Goal: Task Accomplishment & Management: Manage account settings

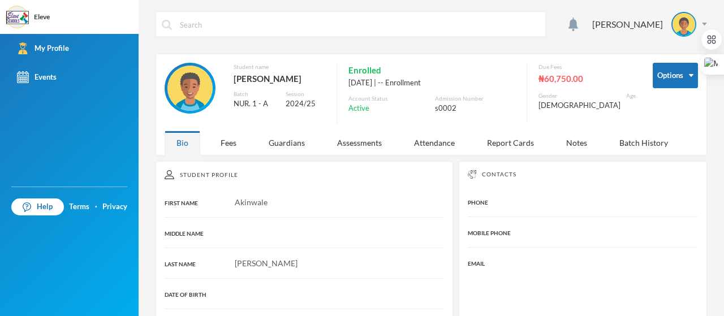
click at [702, 23] on img at bounding box center [704, 24] width 5 height 3
click at [673, 81] on button "Logout" at bounding box center [667, 82] width 51 height 17
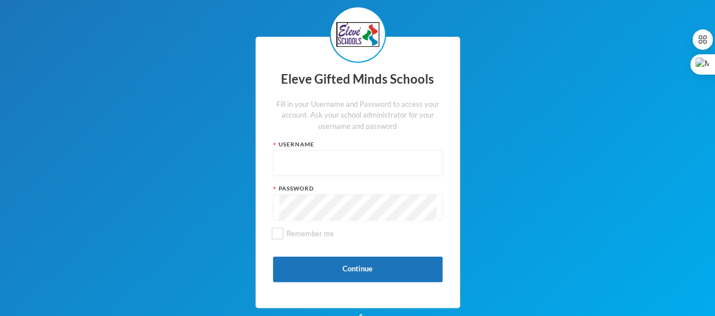
type input "admin"
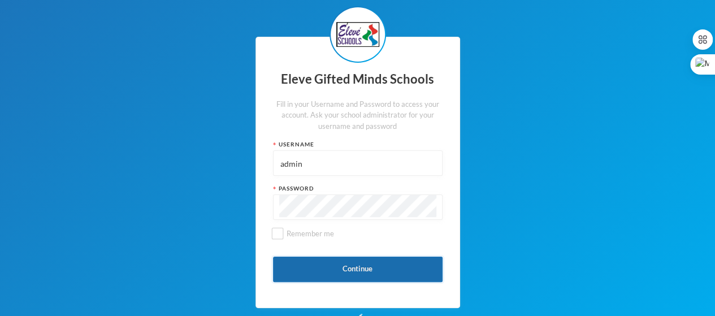
click at [350, 270] on button "Continue" at bounding box center [358, 269] width 170 height 25
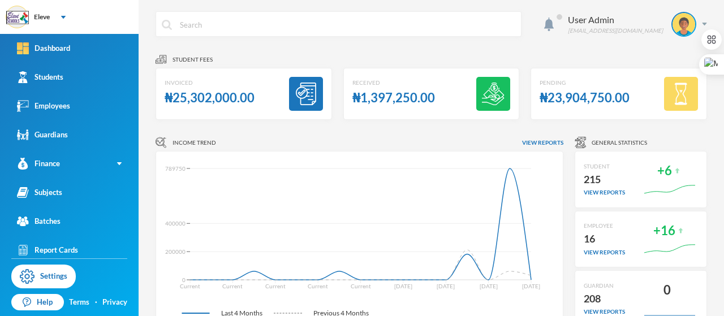
click at [422, 98] on div "₦1,397,250.00" at bounding box center [393, 98] width 83 height 22
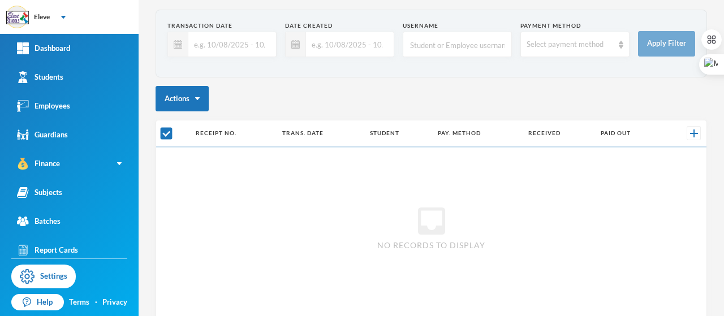
scroll to position [46, 0]
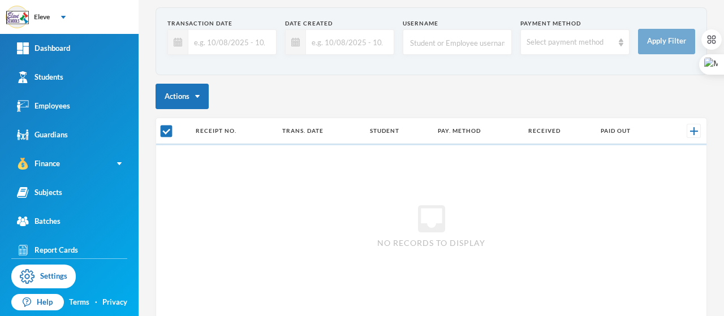
checkbox input "false"
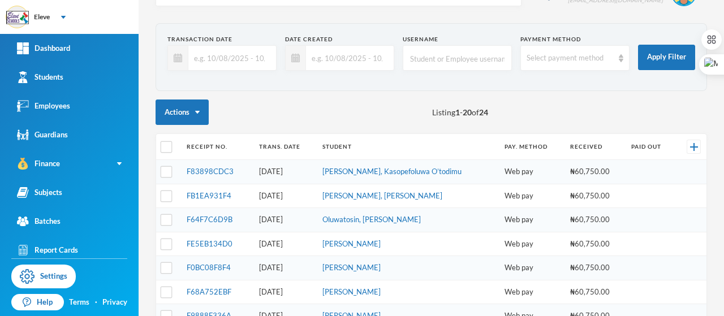
scroll to position [0, 0]
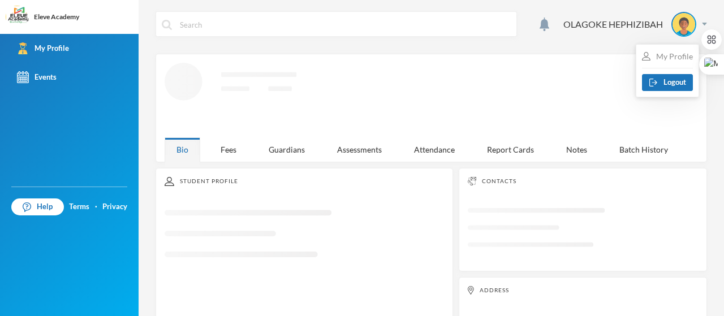
click at [679, 57] on div "My Profile" at bounding box center [667, 56] width 51 height 12
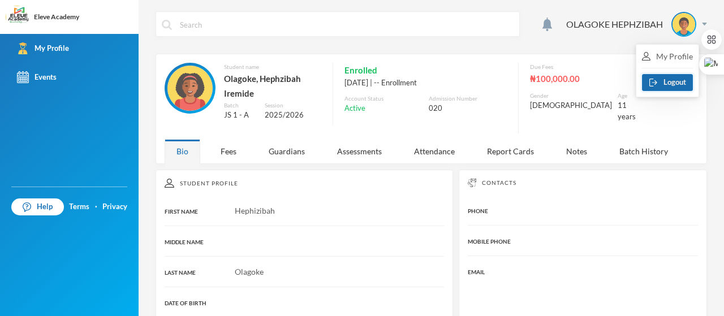
click at [675, 82] on button "Logout" at bounding box center [667, 82] width 51 height 17
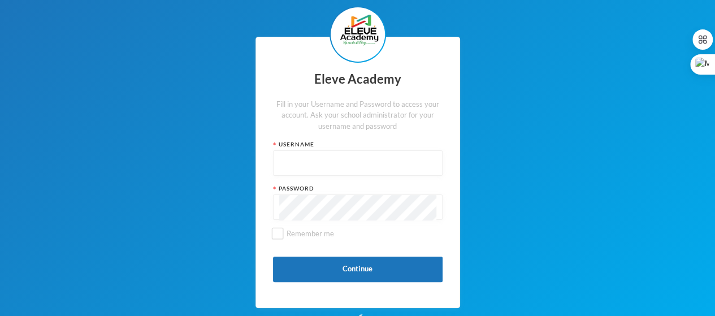
type input "admin"
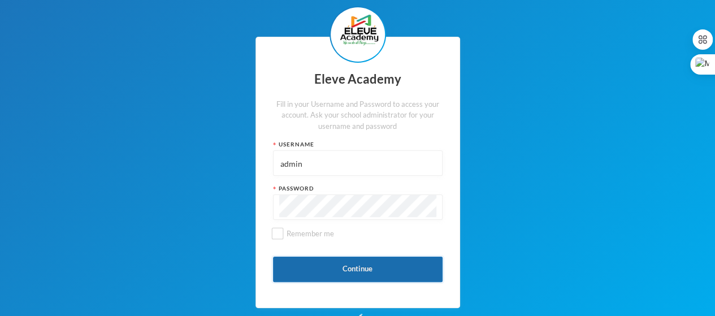
click at [354, 265] on button "Continue" at bounding box center [358, 269] width 170 height 25
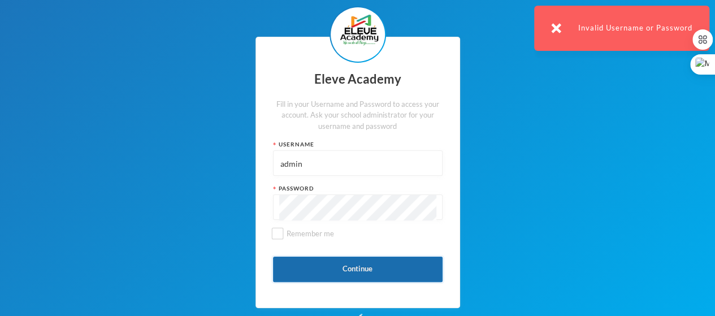
click at [361, 271] on button "Continue" at bounding box center [358, 269] width 170 height 25
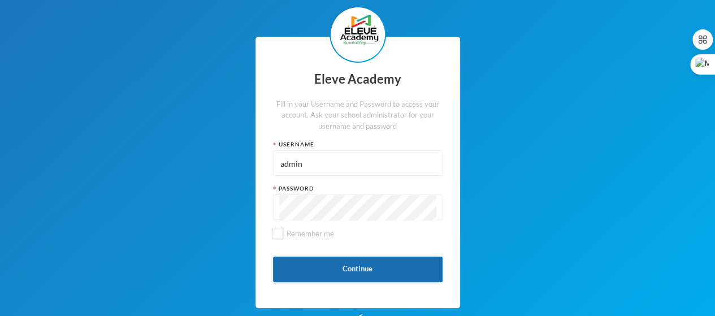
click at [340, 265] on button "Continue" at bounding box center [358, 269] width 170 height 25
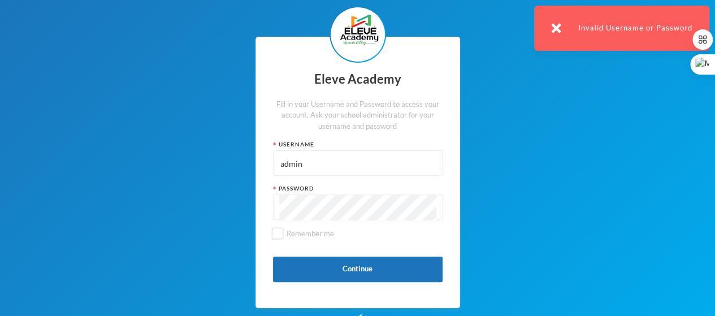
click at [222, 209] on div "Eleve Academy Fill in your Username and Password to access your account. Ask yo…" at bounding box center [357, 172] width 715 height 345
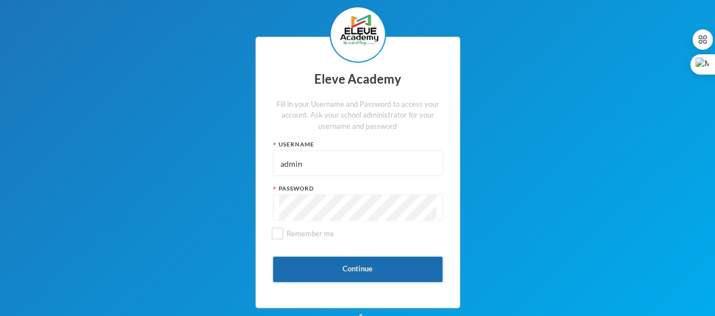
click at [331, 274] on button "Continue" at bounding box center [358, 269] width 170 height 25
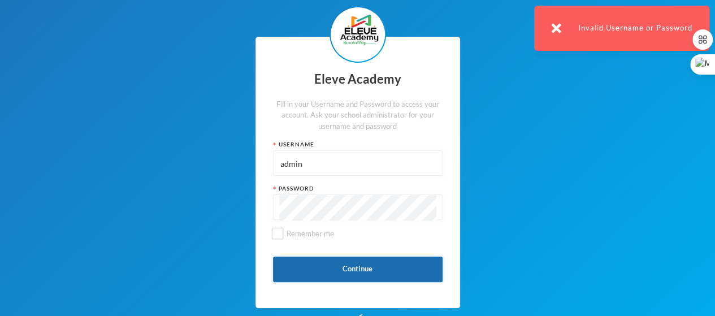
click at [346, 266] on button "Continue" at bounding box center [358, 269] width 170 height 25
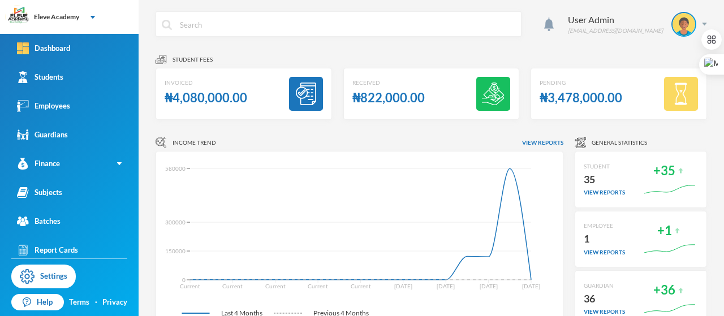
click at [387, 96] on div "₦822,000.00" at bounding box center [388, 98] width 72 height 22
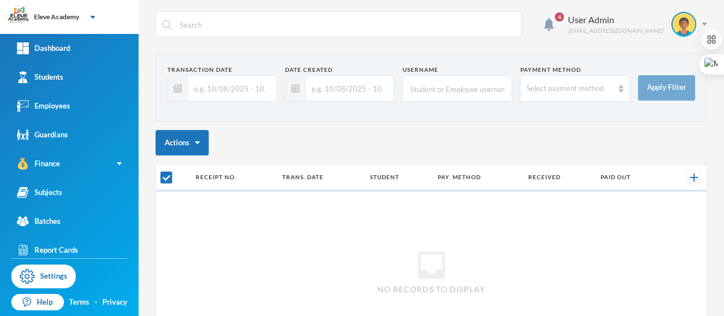
checkbox input "false"
